Goal: Browse casually

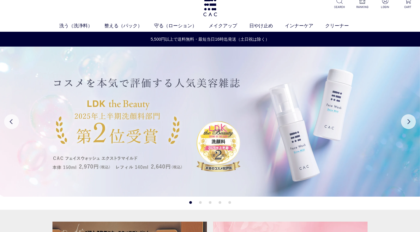
scroll to position [59, 0]
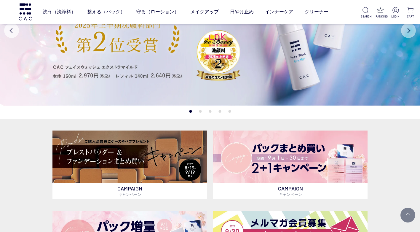
click at [408, 29] on button "Next" at bounding box center [408, 30] width 15 height 15
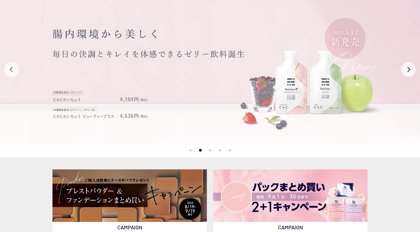
scroll to position [0, 0]
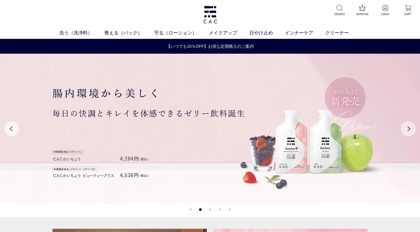
click at [412, 124] on button "Next" at bounding box center [408, 128] width 15 height 15
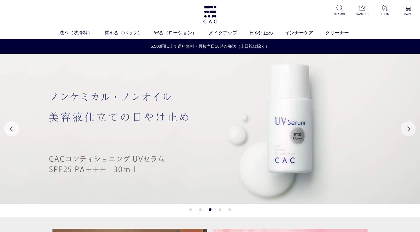
click at [412, 124] on button "Next" at bounding box center [408, 128] width 15 height 15
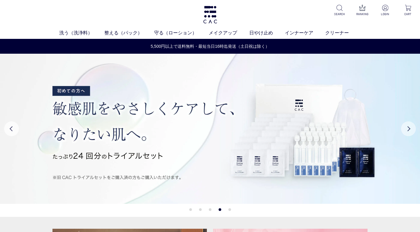
click at [411, 126] on button "Next" at bounding box center [408, 128] width 15 height 15
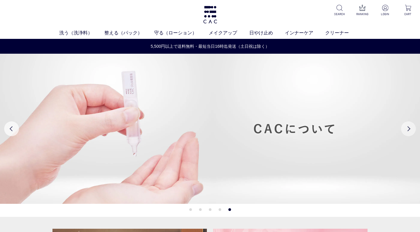
click at [408, 126] on button "Next" at bounding box center [408, 128] width 15 height 15
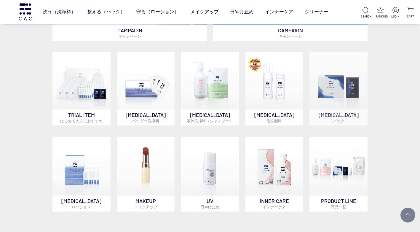
scroll to position [385, 0]
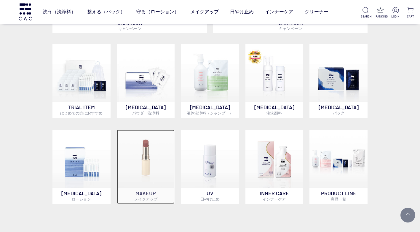
click at [148, 147] on img at bounding box center [146, 159] width 58 height 58
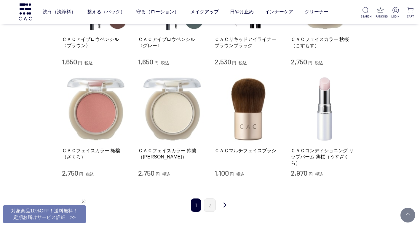
scroll to position [652, 0]
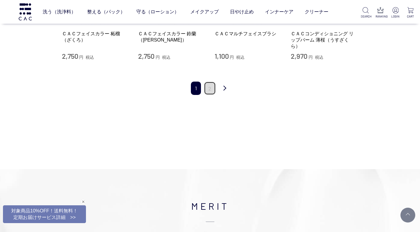
click at [209, 92] on link "2" at bounding box center [210, 88] width 12 height 13
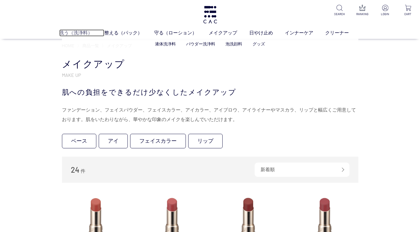
click at [68, 34] on link "洗う（洗浄料）" at bounding box center [81, 32] width 45 height 7
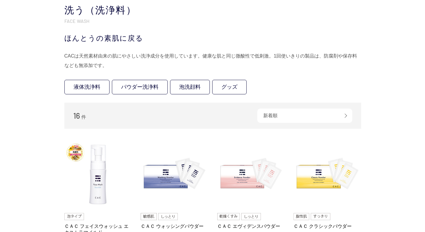
scroll to position [30, 0]
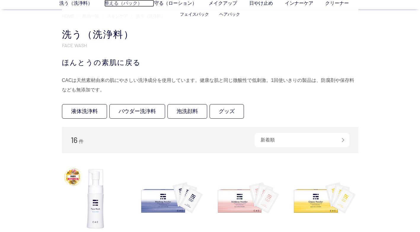
click at [109, 5] on link "整える（パック）" at bounding box center [129, 3] width 50 height 7
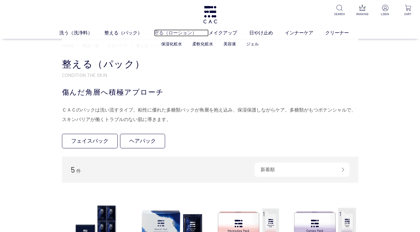
click at [167, 35] on link "守る（ローション）" at bounding box center [181, 32] width 55 height 7
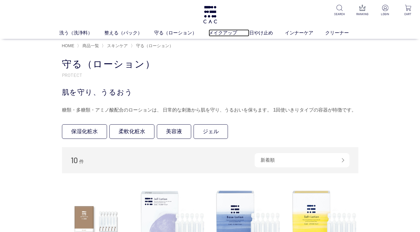
drag, startPoint x: 226, startPoint y: 36, endPoint x: 258, endPoint y: 19, distance: 36.1
click at [226, 35] on link "メイクアップ" at bounding box center [229, 32] width 40 height 7
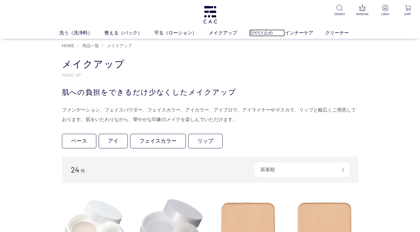
click at [256, 34] on link "日やけ止め" at bounding box center [267, 32] width 36 height 7
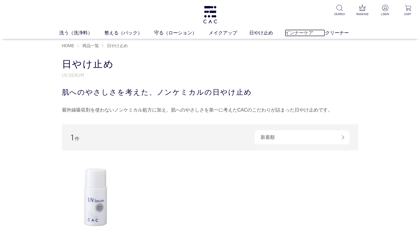
click at [292, 34] on link "インナーケア" at bounding box center [305, 32] width 40 height 7
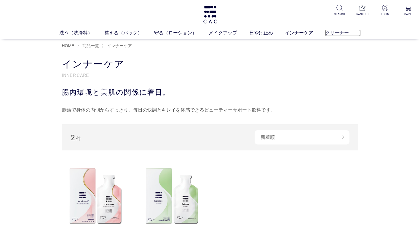
click at [332, 35] on link "クリーナー" at bounding box center [343, 32] width 36 height 7
